Goal: Navigation & Orientation: Find specific page/section

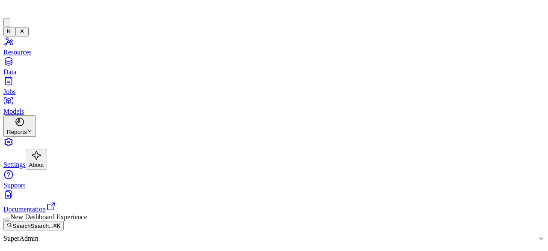
click at [10, 220] on button "button" at bounding box center [6, 219] width 7 height 3
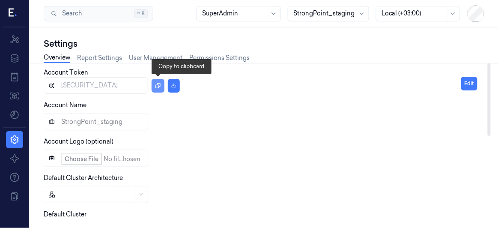
click at [160, 84] on icon "button" at bounding box center [157, 85] width 5 height 5
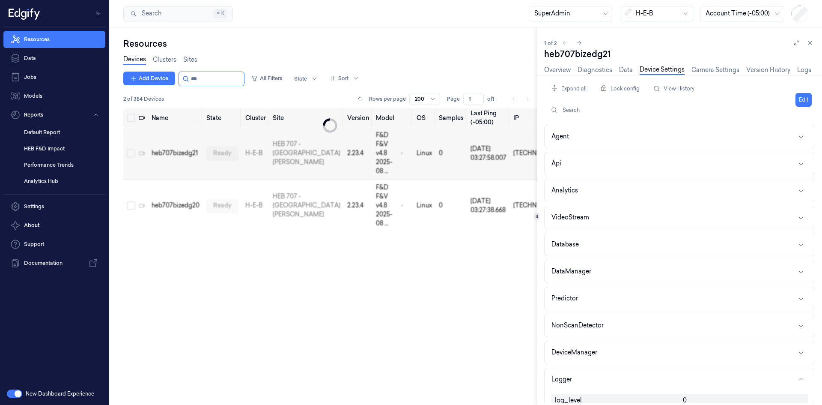
scroll to position [200, 0]
